Goal: Task Accomplishment & Management: Manage account settings

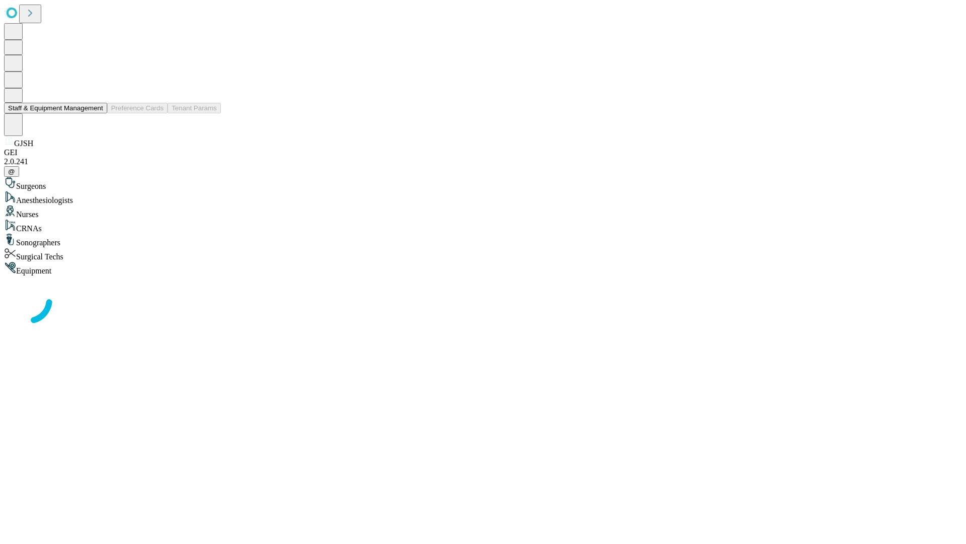
click at [96, 113] on button "Staff & Equipment Management" at bounding box center [55, 108] width 103 height 11
